Goal: Communication & Community: Answer question/provide support

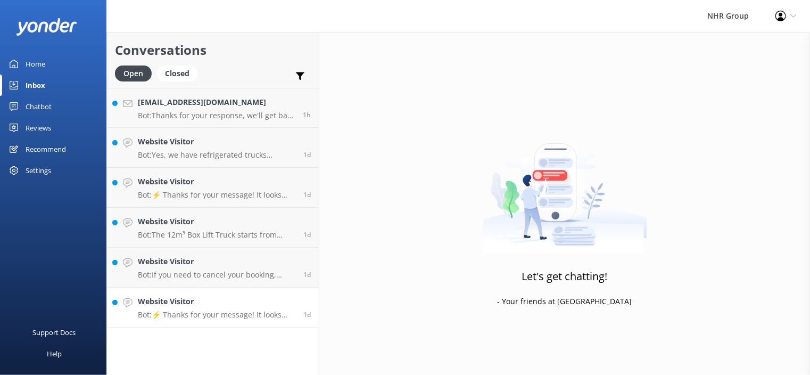
click at [191, 305] on h4 "Website Visitor" at bounding box center [216, 301] width 157 height 12
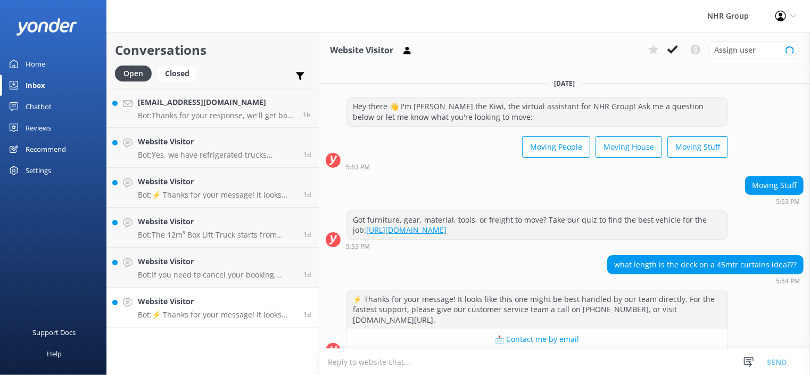
scroll to position [16, 0]
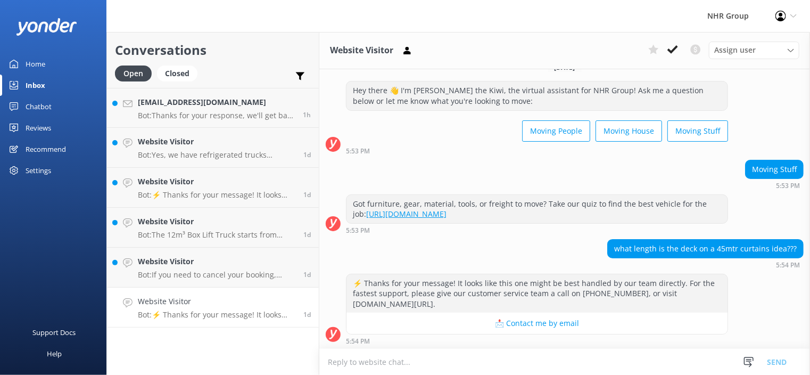
click at [491, 340] on div "5:54 PM" at bounding box center [537, 340] width 382 height 7
click at [432, 365] on textarea at bounding box center [564, 361] width 491 height 26
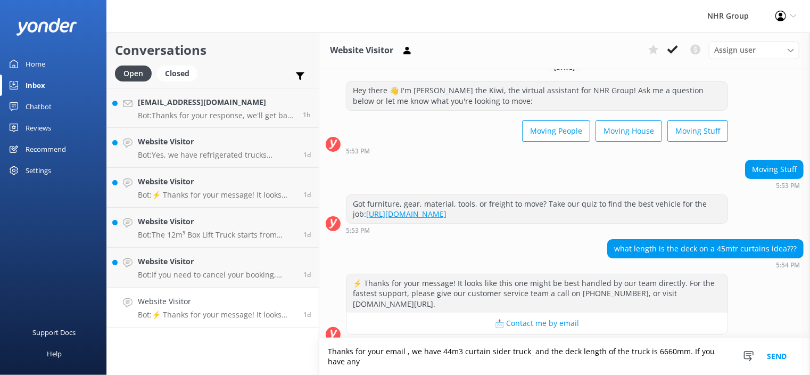
scroll to position [27, 0]
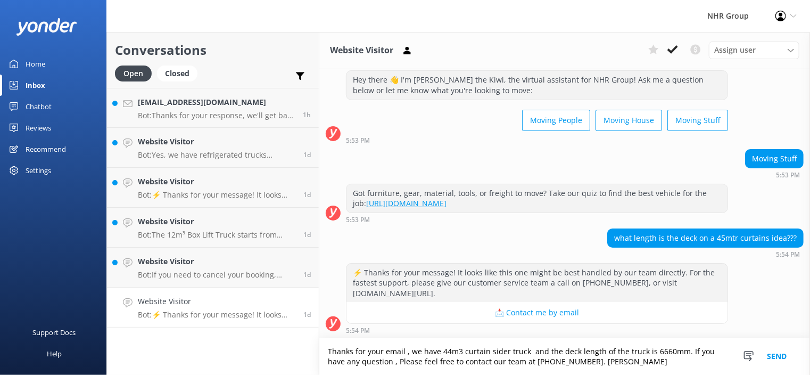
type textarea "Thanks for your email , we have 44m3 curtain sider truck and the deck length of…"
click at [778, 355] on button "Send" at bounding box center [777, 356] width 40 height 37
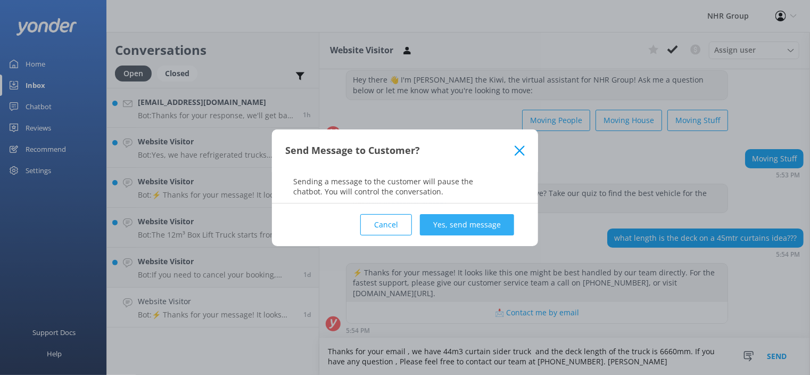
click at [484, 226] on button "Yes, send message" at bounding box center [467, 224] width 94 height 21
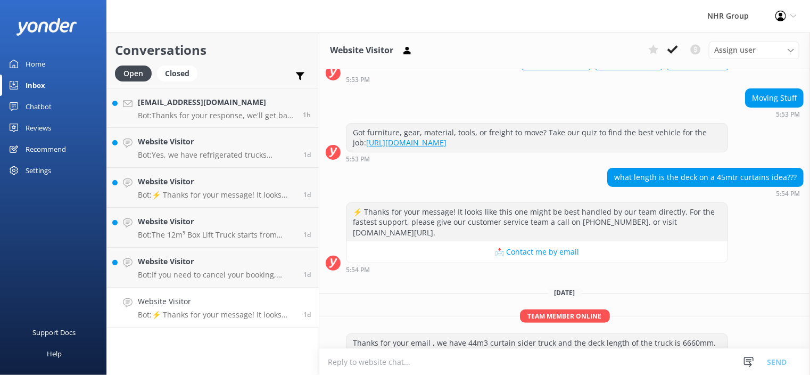
scroll to position [115, 0]
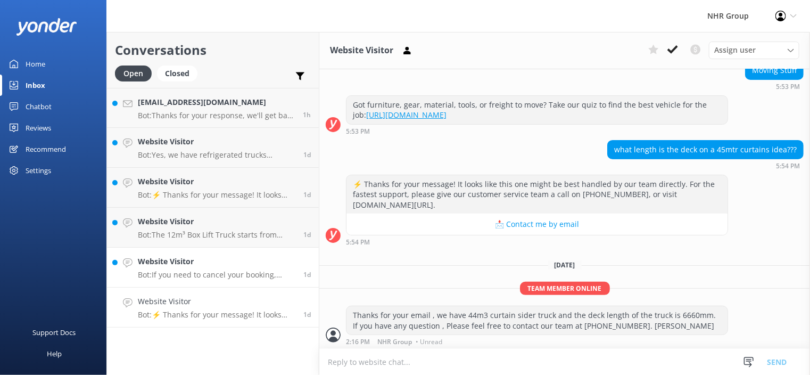
click at [187, 280] on link "Website Visitor Bot: If you need to cancel your booking, please contact the NHR…" at bounding box center [213, 267] width 212 height 40
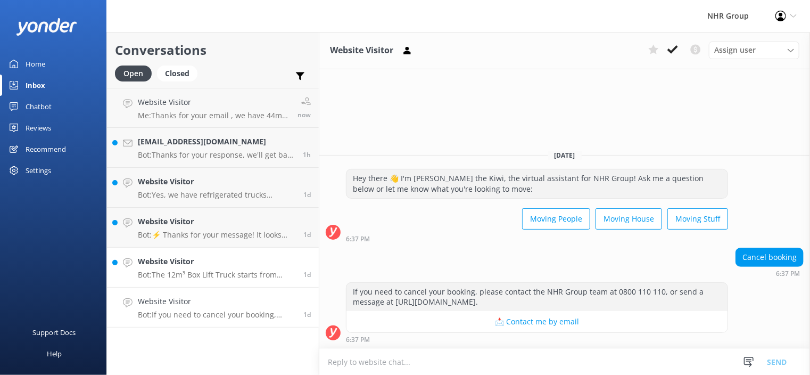
click at [205, 281] on link "Website Visitor Bot: The 12m³ Box Lift Truck starts from $215/day including GST…" at bounding box center [213, 267] width 212 height 40
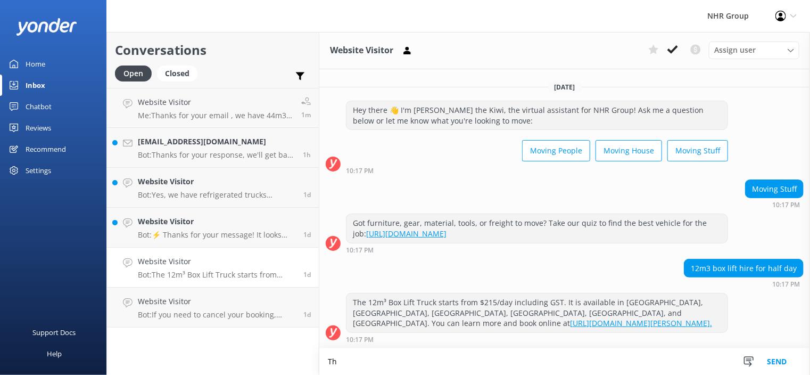
type textarea "T"
click at [177, 234] on p "Bot: ⚡ Thanks for your message! It looks like this one might be best handled by…" at bounding box center [216, 235] width 157 height 10
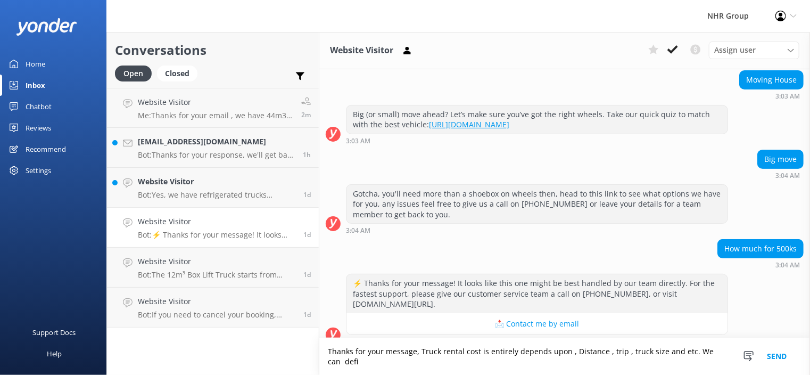
scroll to position [116, 0]
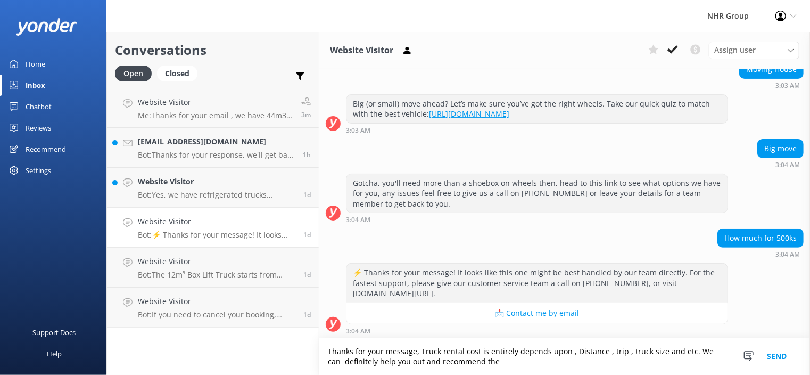
click at [501, 358] on textarea "Thanks for your message, Truck rental cost is entirely depends upon , Distance …" at bounding box center [564, 356] width 491 height 37
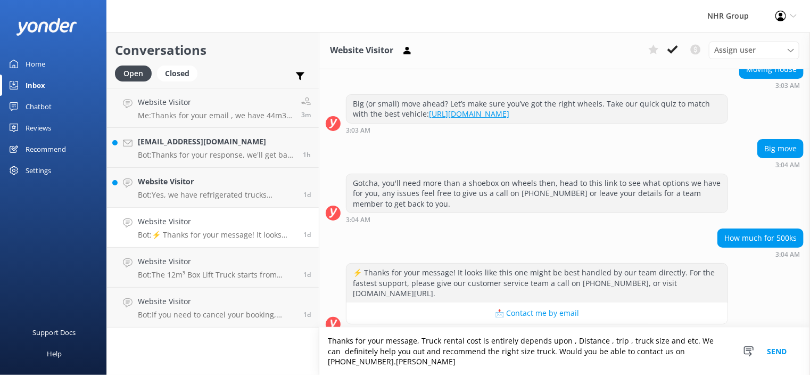
type textarea "Thanks for your message, Truck rental cost is entirely depends upon , Distance …"
click at [776, 353] on button "Send" at bounding box center [777, 350] width 40 height 47
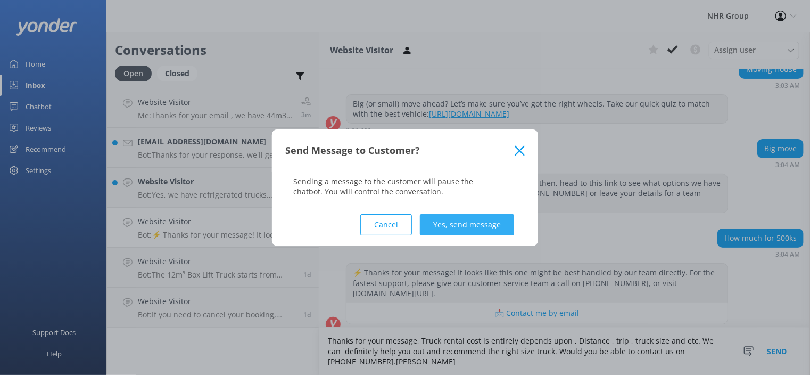
click at [489, 230] on button "Yes, send message" at bounding box center [467, 224] width 94 height 21
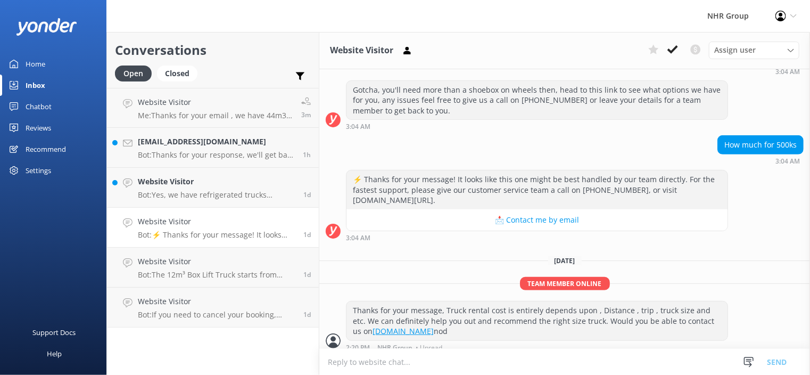
scroll to position [215, 0]
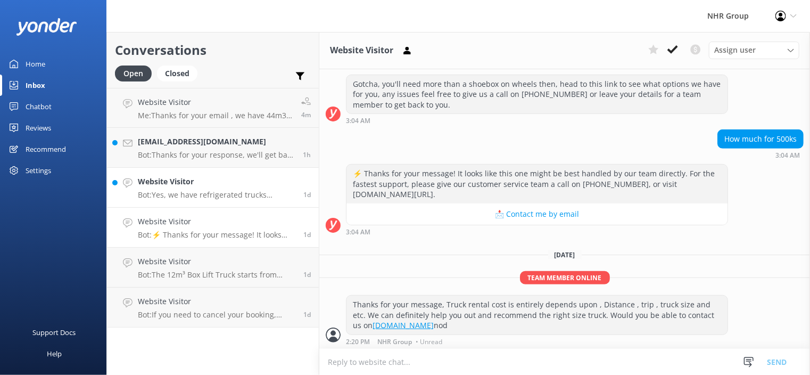
click at [172, 194] on p "Bot: Yes, we have refrigerated trucks available for rent, perfect for chilled o…" at bounding box center [216, 195] width 157 height 10
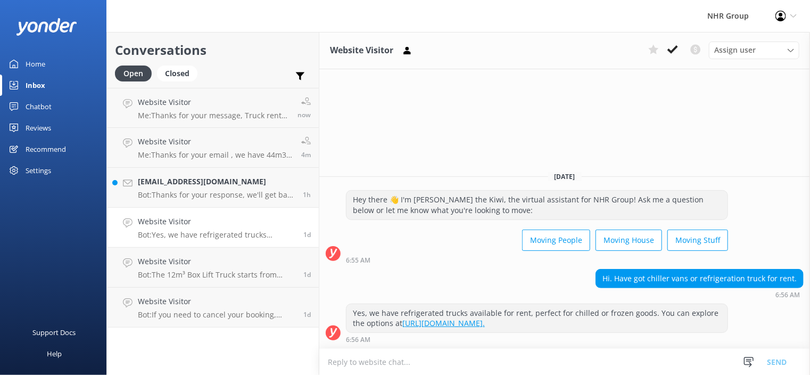
click at [434, 356] on textarea at bounding box center [564, 361] width 491 height 26
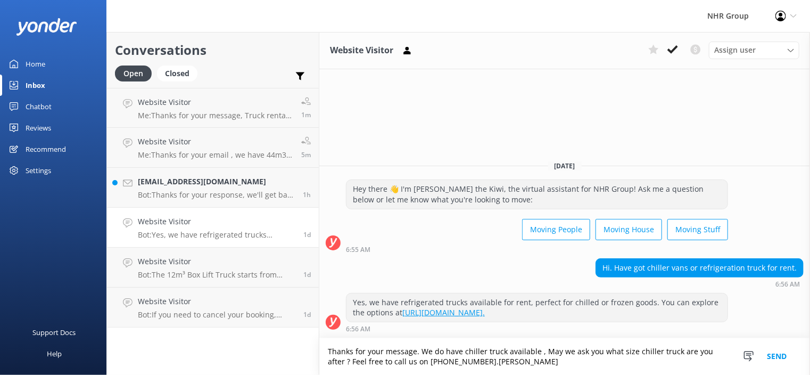
type textarea "Thanks for your message. We do have chiller truck available , May we ask you wh…"
click at [779, 360] on button "Send" at bounding box center [777, 356] width 40 height 37
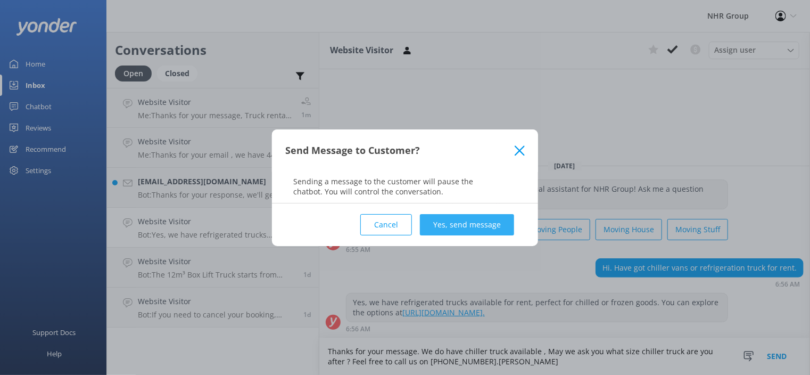
click at [485, 223] on button "Yes, send message" at bounding box center [467, 224] width 94 height 21
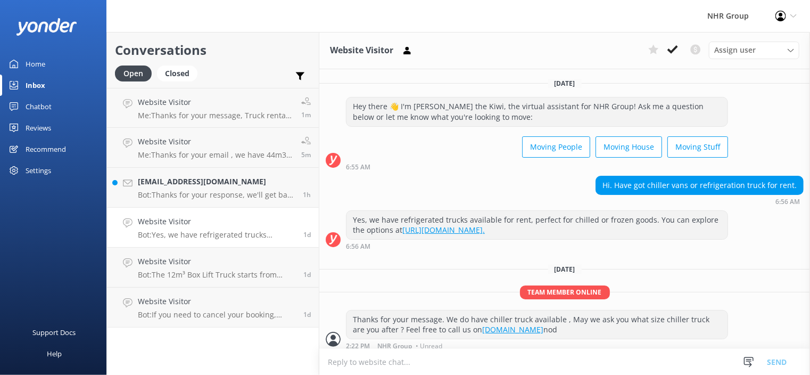
scroll to position [5, 0]
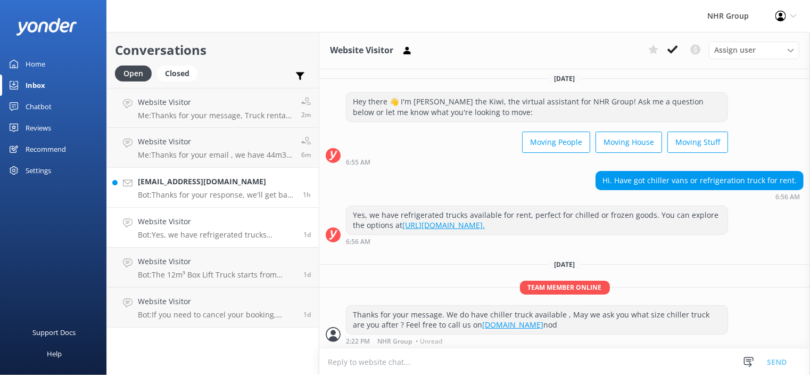
click at [200, 179] on h4 "[EMAIL_ADDRESS][DOMAIN_NAME]" at bounding box center [216, 182] width 157 height 12
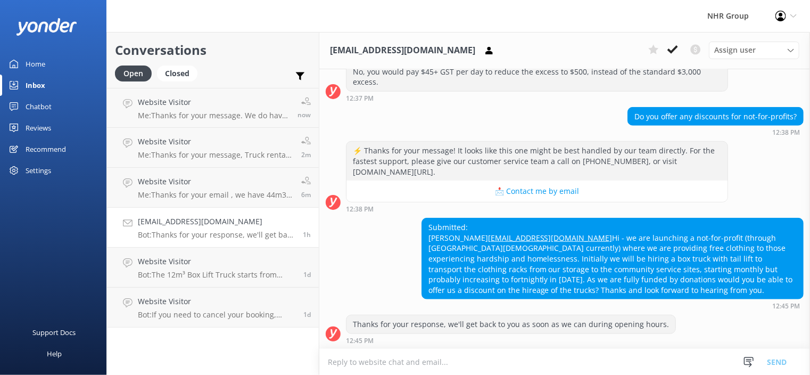
scroll to position [414, 0]
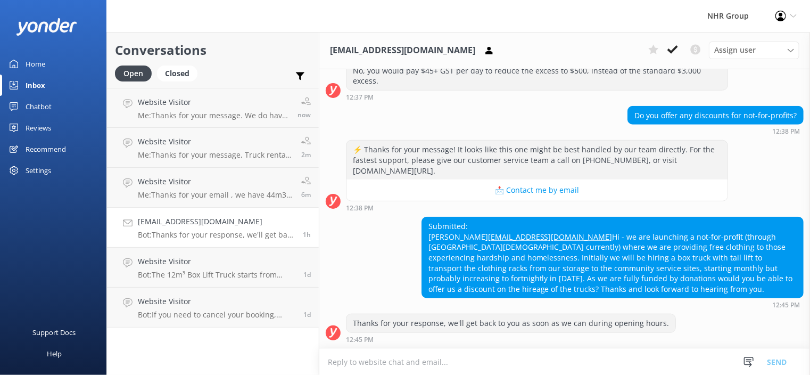
click at [472, 355] on textarea at bounding box center [564, 361] width 491 height 26
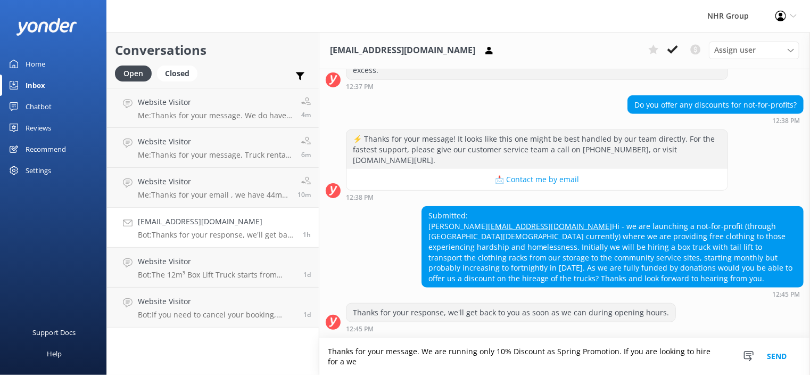
scroll to position [425, 0]
drag, startPoint x: 541, startPoint y: 360, endPoint x: 535, endPoint y: 361, distance: 5.4
click at [535, 361] on textarea "Thanks for your message. We are running only 10% Discount as Spring Promotion. …" at bounding box center [564, 356] width 491 height 37
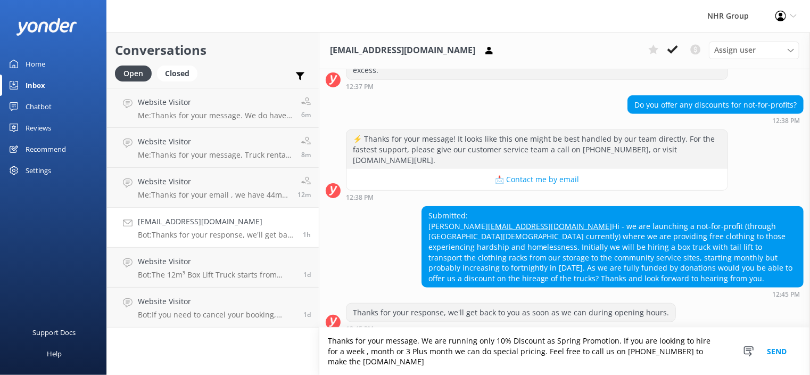
scroll to position [436, 0]
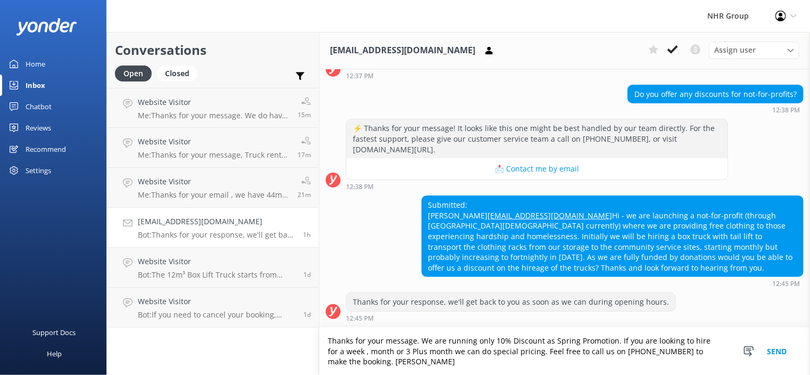
type textarea "Thanks for your message. We are running only 10% Discount as Spring Promotion. …"
click at [768, 351] on button "Send" at bounding box center [777, 350] width 40 height 47
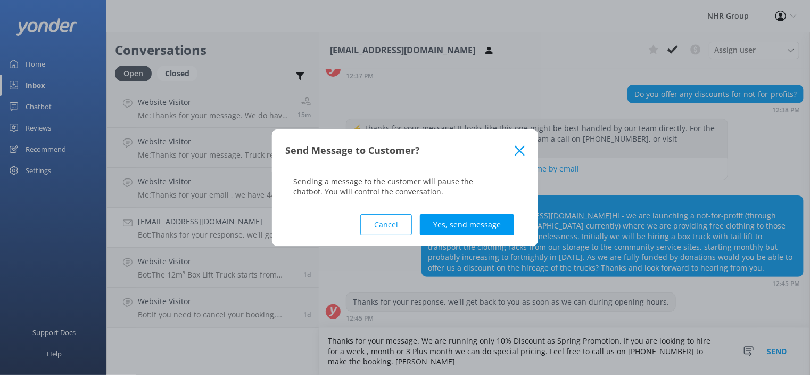
click at [470, 210] on div "Cancel Yes, send message" at bounding box center [404, 224] width 239 height 43
click at [471, 230] on button "Yes, send message" at bounding box center [467, 224] width 94 height 21
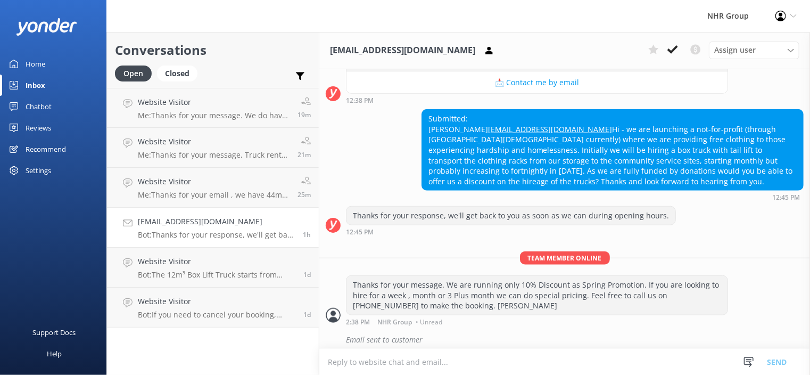
scroll to position [528, 0]
